Goal: Find specific page/section: Find specific page/section

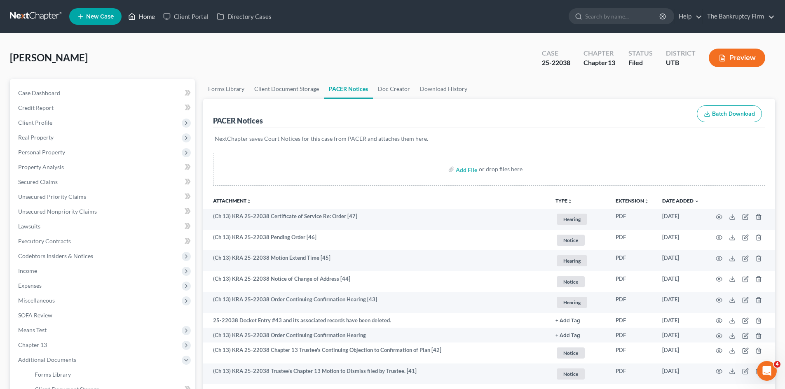
drag, startPoint x: 148, startPoint y: 17, endPoint x: 391, endPoint y: 40, distance: 244.2
click at [148, 17] on link "Home" at bounding box center [141, 16] width 35 height 15
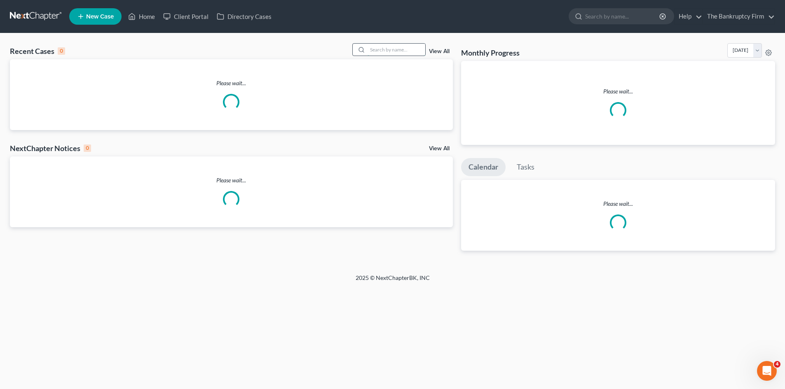
click at [384, 49] on input "search" at bounding box center [397, 50] width 58 height 12
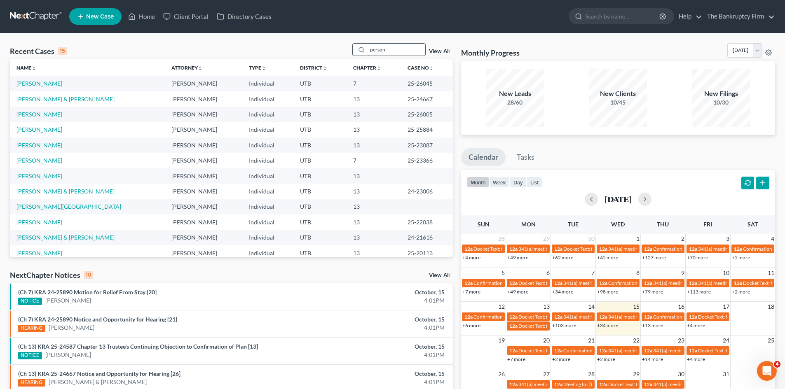
type input "person"
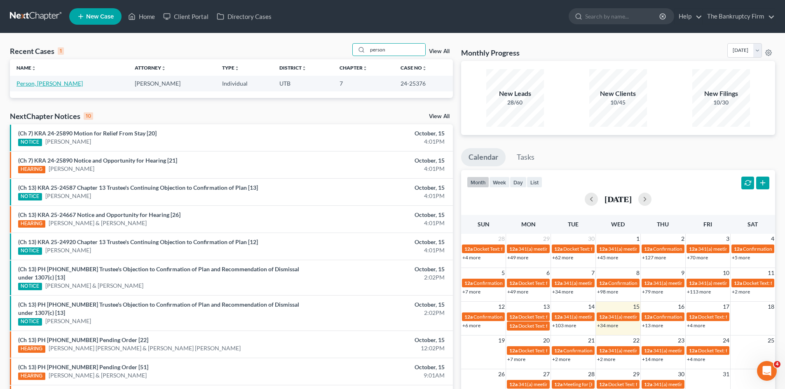
click at [41, 87] on link "Person, [PERSON_NAME]" at bounding box center [49, 83] width 66 height 7
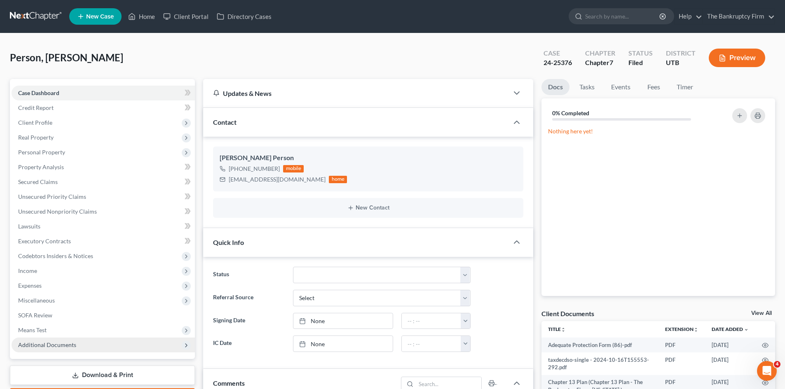
scroll to position [95, 0]
click at [61, 347] on span "Additional Documents" at bounding box center [47, 345] width 58 height 7
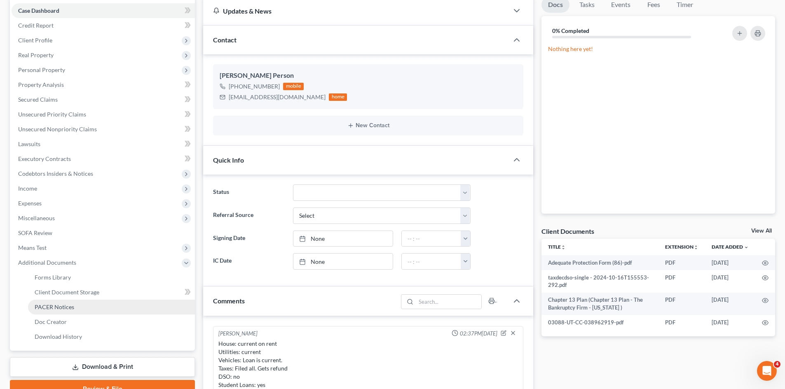
click at [63, 309] on span "PACER Notices" at bounding box center [55, 307] width 40 height 7
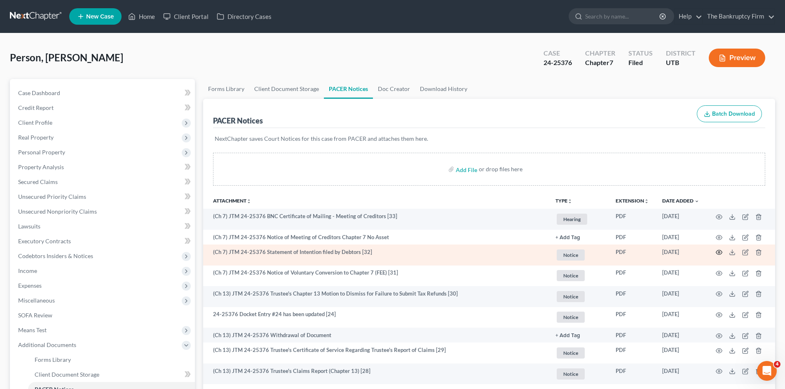
click at [718, 254] on icon "button" at bounding box center [719, 253] width 6 height 5
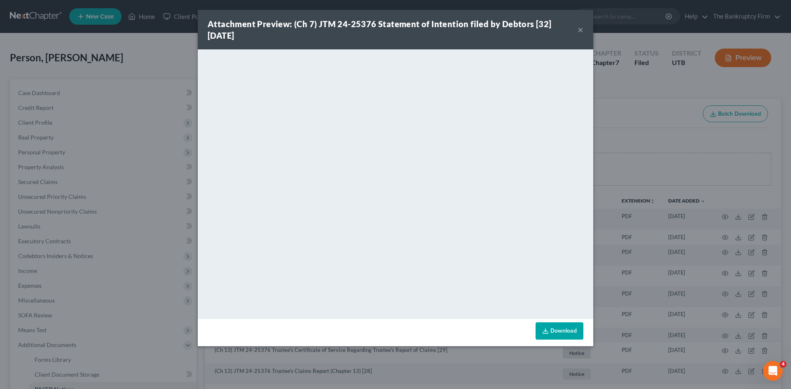
click at [582, 28] on button "×" at bounding box center [581, 30] width 6 height 10
